Goal: Find contact information: Find contact information

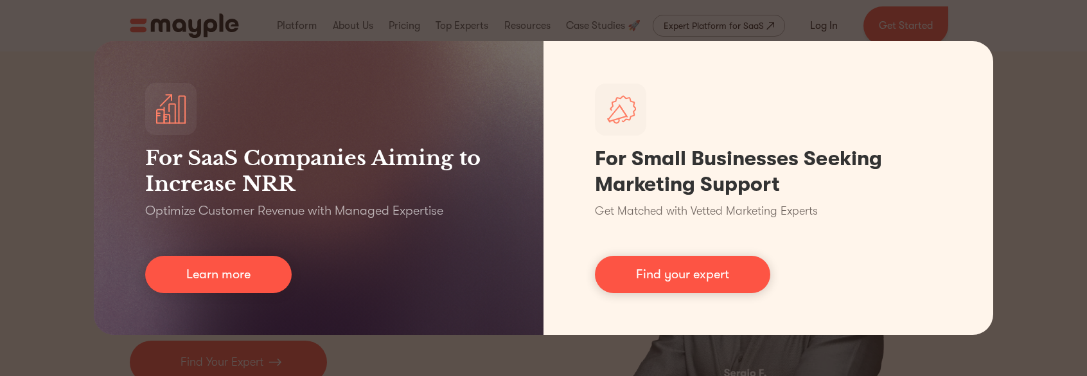
click at [1017, 91] on div "For SaaS Companies Aiming to Increase NRR Optimize Customer Revenue with Manage…" at bounding box center [543, 188] width 1087 height 376
click at [1004, 103] on div "For SaaS Companies Aiming to Increase NRR Optimize Customer Revenue with Manage…" at bounding box center [543, 188] width 1087 height 376
click at [89, 270] on div "For SaaS Companies Aiming to Increase NRR Optimize Customer Revenue with Manage…" at bounding box center [543, 188] width 1087 height 376
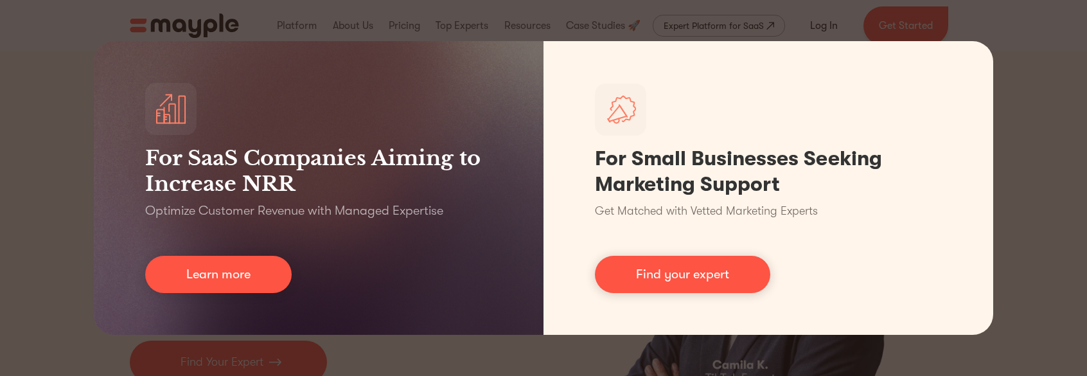
click at [1021, 269] on div "For SaaS Companies Aiming to Increase NRR Optimize Customer Revenue with Manage…" at bounding box center [543, 188] width 1087 height 376
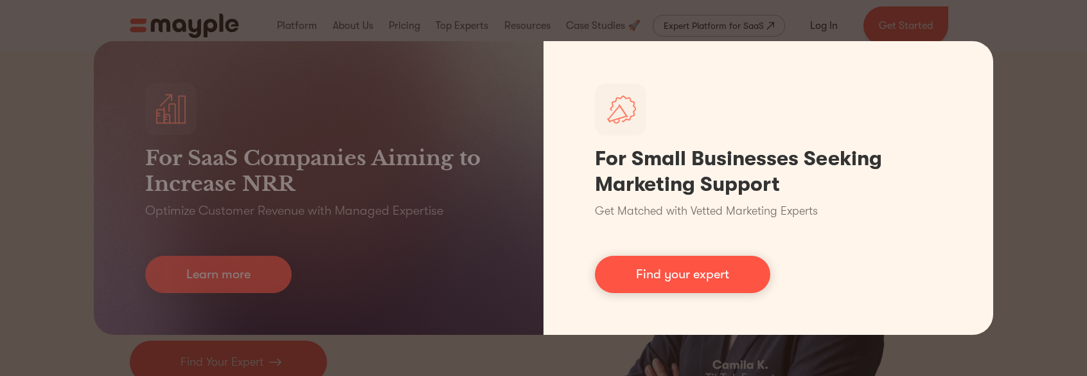
drag, startPoint x: 714, startPoint y: 269, endPoint x: 781, endPoint y: 271, distance: 66.9
click at [715, 269] on link "Find your expert" at bounding box center [682, 274] width 175 height 37
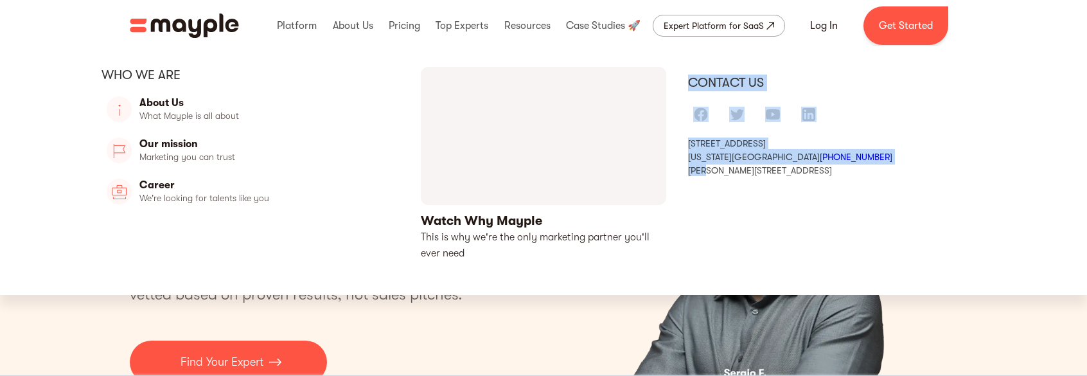
drag, startPoint x: 692, startPoint y: 172, endPoint x: 714, endPoint y: 174, distance: 22.0
click at [714, 174] on div "Who we are About Us What Mayple is all about About Us Our mission Marketing you…" at bounding box center [543, 171] width 925 height 208
click at [710, 197] on div "Contact us [STREET_ADDRESS][US_STATE] +1 929-203-[STREET_ADDRESS][PERSON_NAME]" at bounding box center [837, 171] width 298 height 208
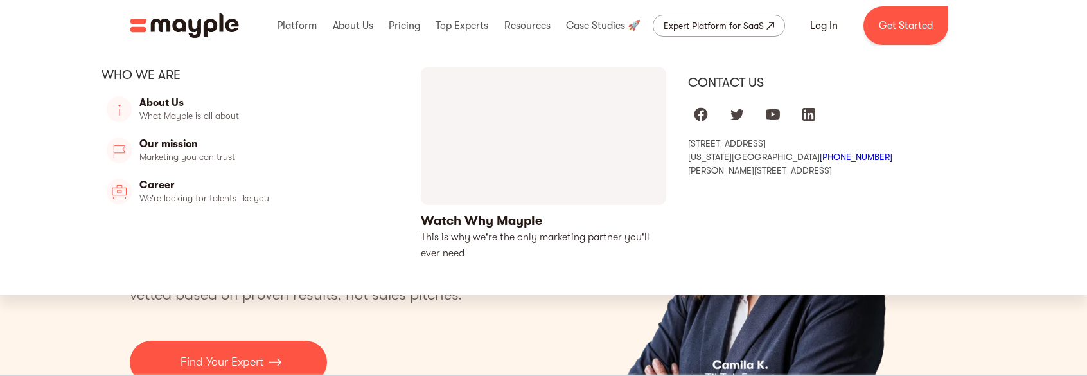
drag, startPoint x: 695, startPoint y: 172, endPoint x: 820, endPoint y: 178, distance: 124.8
click at [820, 178] on div "Contact us [STREET_ADDRESS][US_STATE] +1 929-203-[STREET_ADDRESS][PERSON_NAME]" at bounding box center [837, 171] width 298 height 208
copy div "[PERSON_NAME][STREET_ADDRESS]"
